Goal: Information Seeking & Learning: Find specific fact

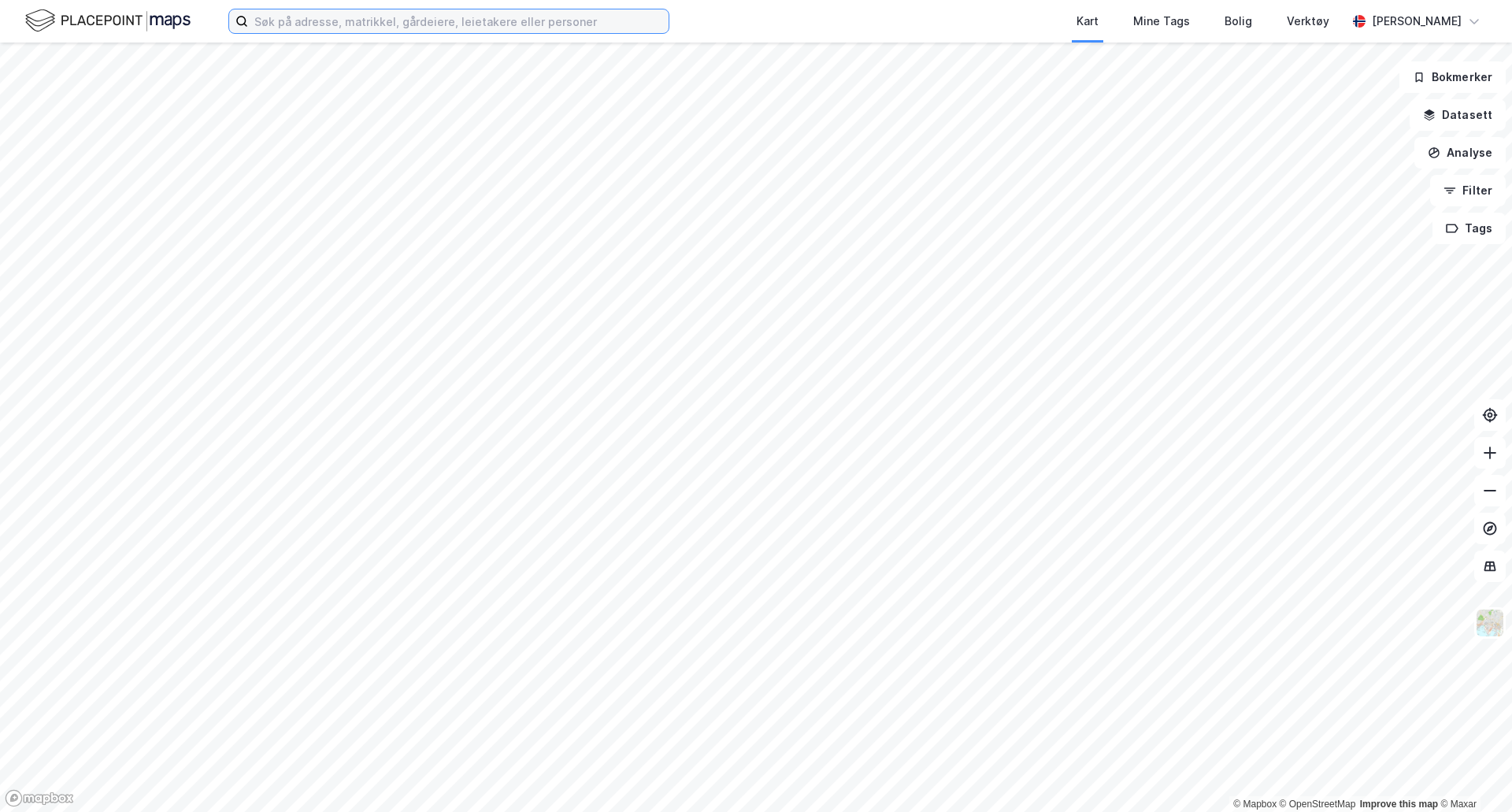
click at [458, 31] on input at bounding box center [458, 21] width 420 height 24
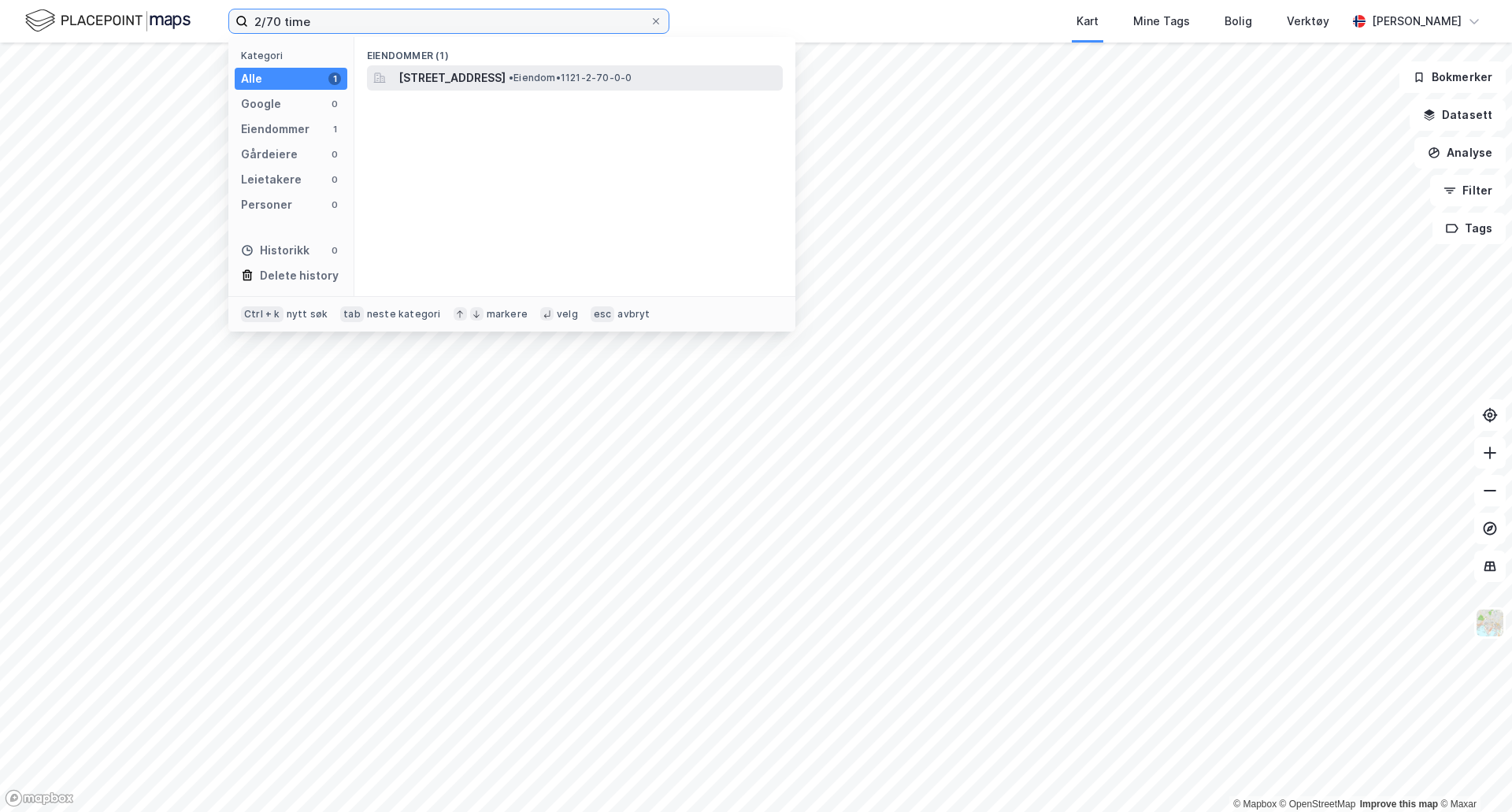
type input "2/70 time"
click at [480, 78] on span "[STREET_ADDRESS]" at bounding box center [452, 78] width 107 height 19
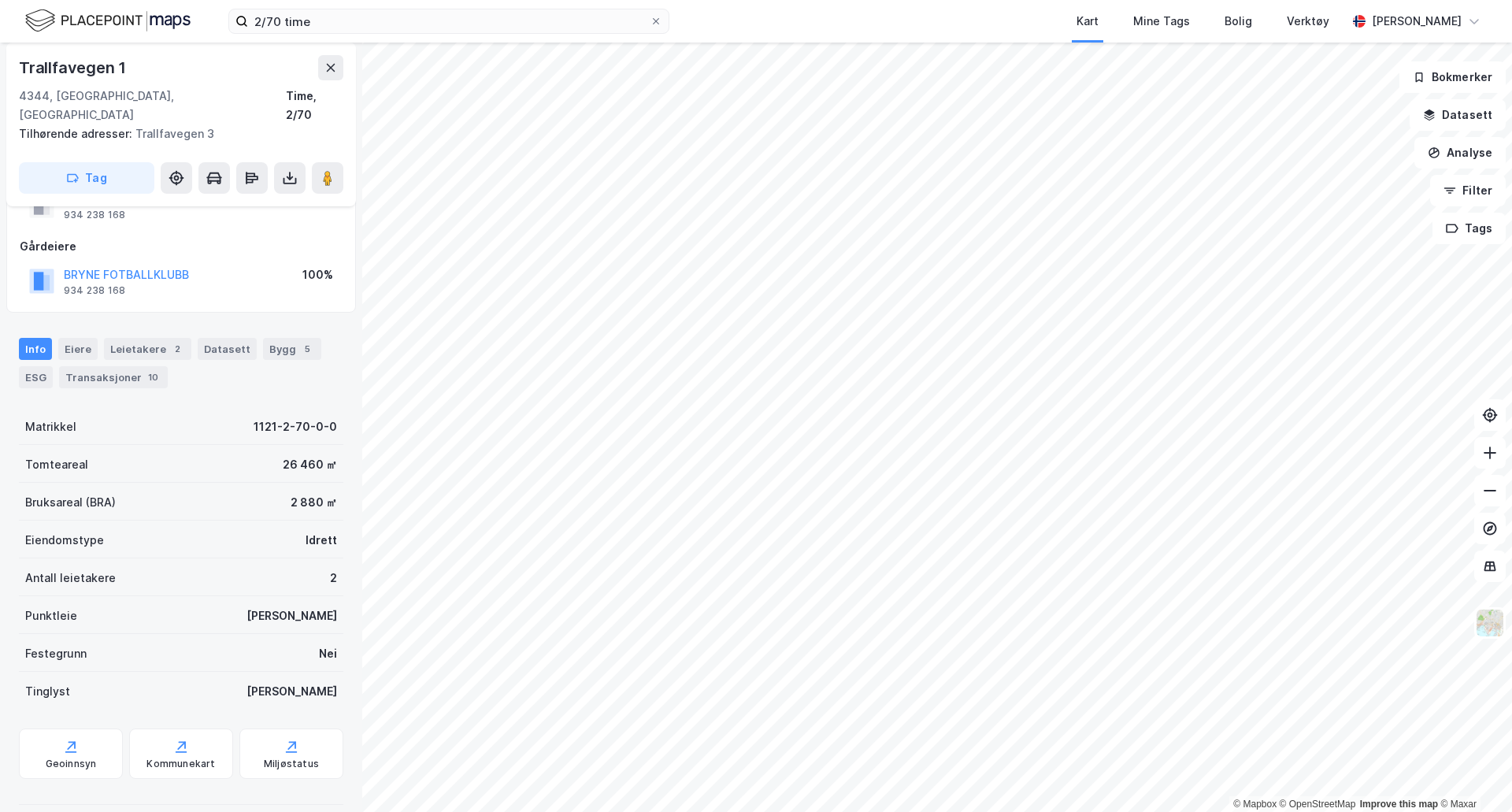
scroll to position [64, 0]
click at [142, 742] on div "Kommunekart" at bounding box center [181, 755] width 104 height 51
